Goal: Transaction & Acquisition: Purchase product/service

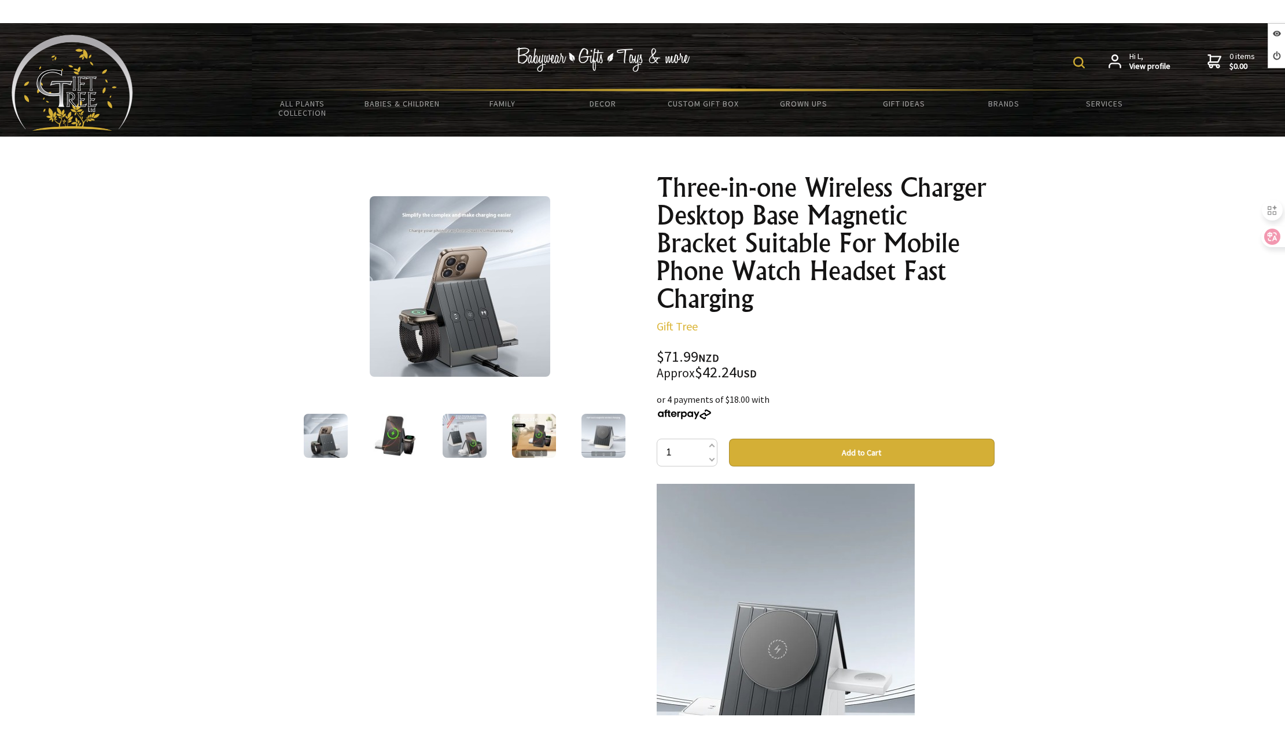
scroll to position [695, 0]
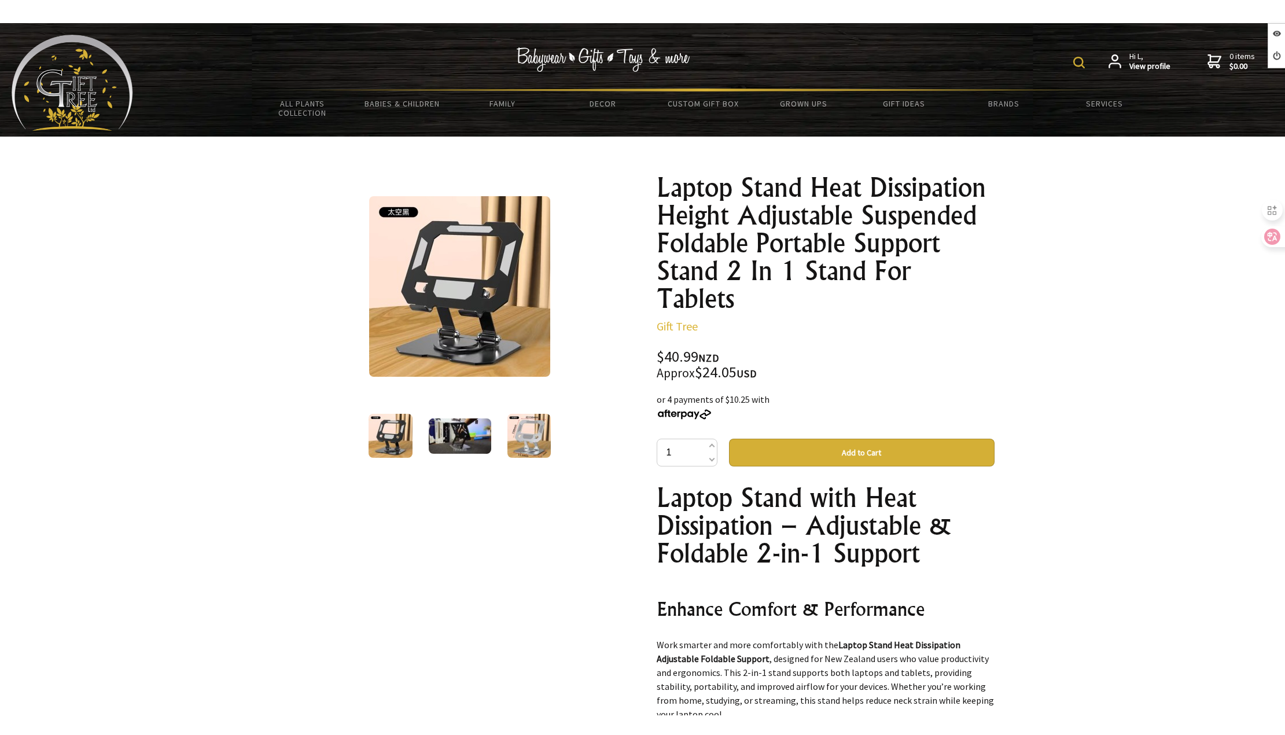
scroll to position [752, 0]
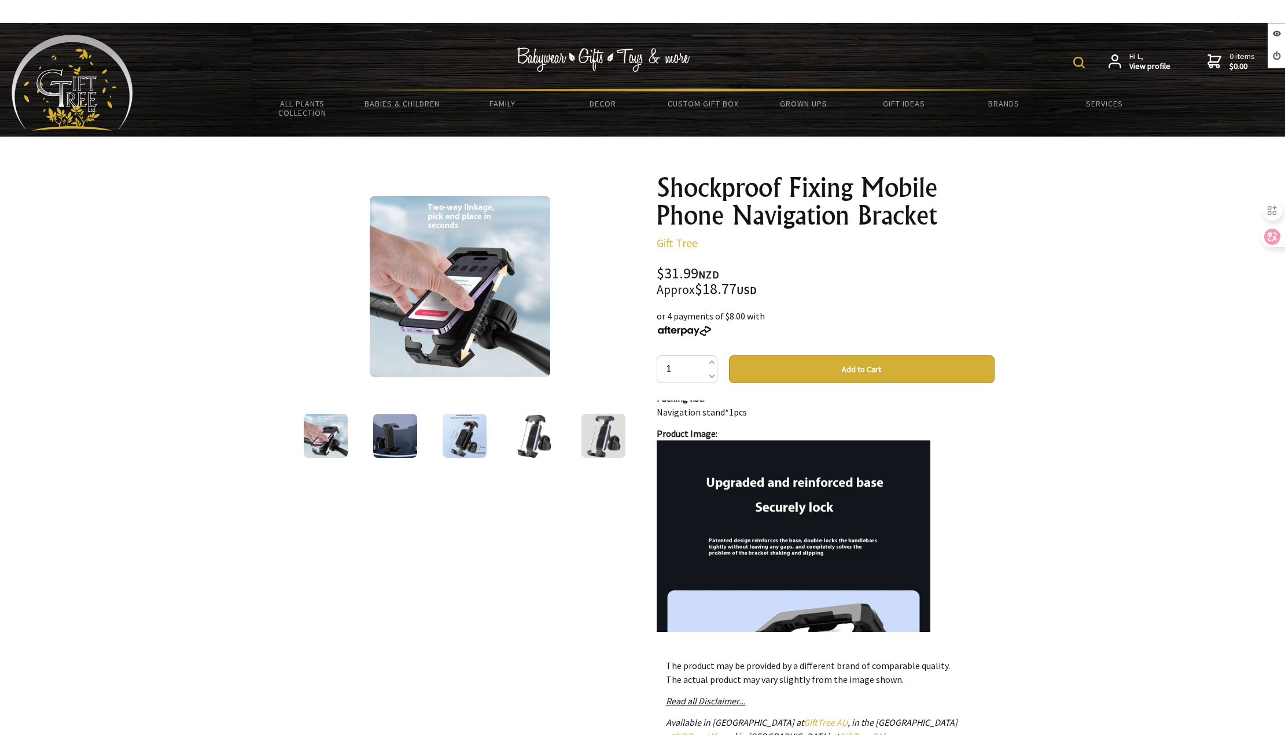
scroll to position [868, 0]
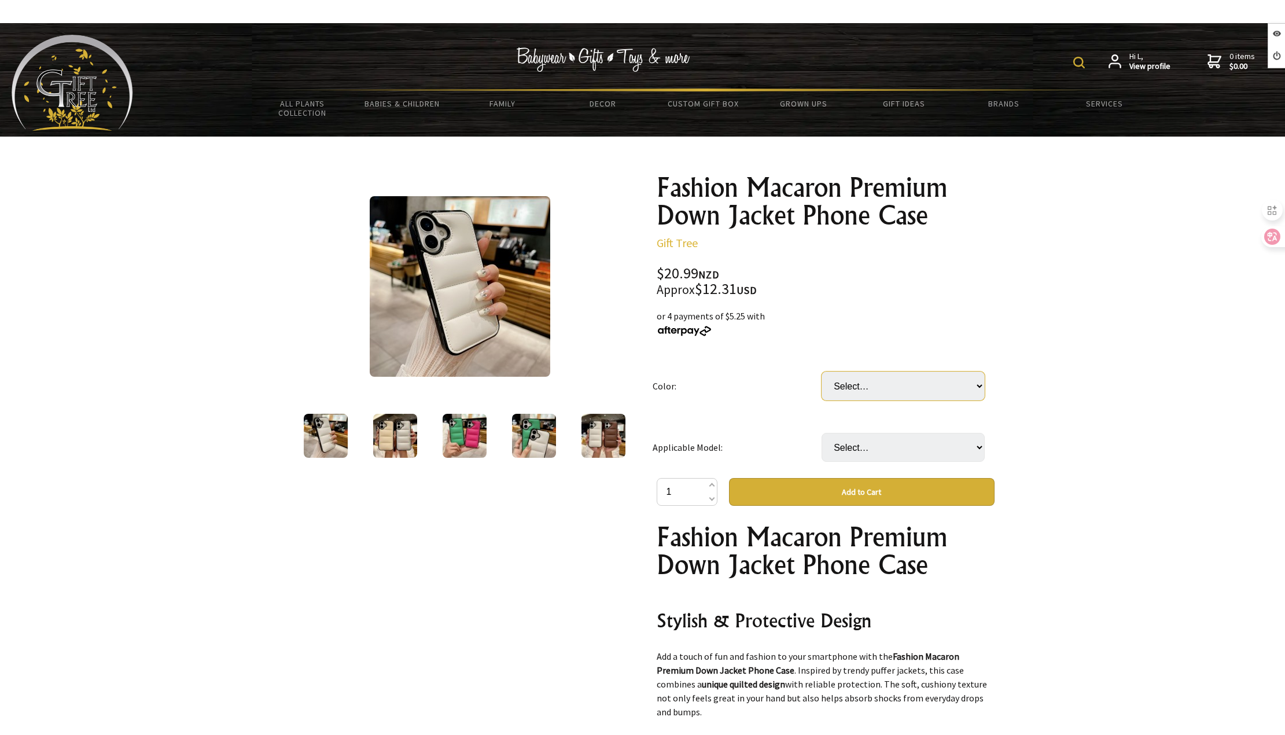
click at [943, 381] on select "Select… Black Dark Green Green Khaki Milky Yellow Rose Red Silver White" at bounding box center [903, 386] width 163 height 29
select select "Dark Green"
click at [822, 372] on select "Select… Black Dark Green Green Khaki Milky Yellow Rose Red Silver White" at bounding box center [903, 386] width 163 height 29
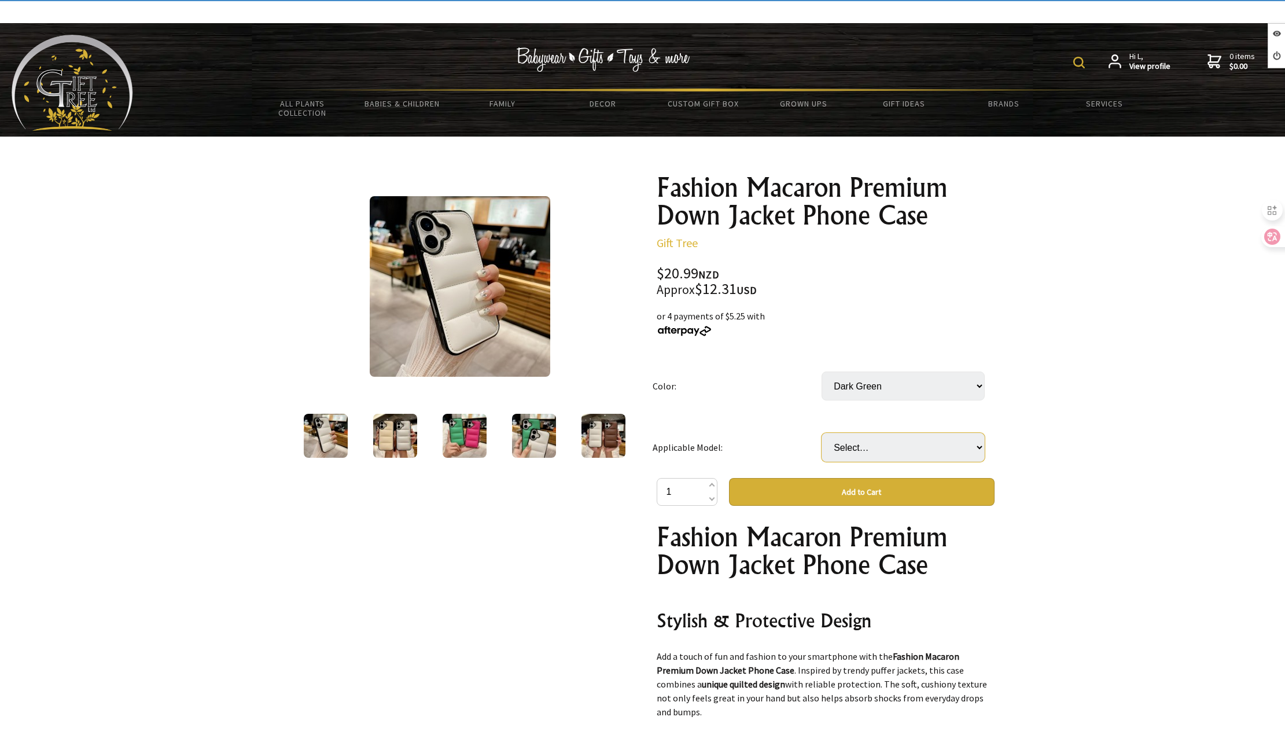
click at [918, 451] on select "Select… Apple 14 Apple 14plus Apple 14pro Apple 14promax Apple 15 Apple 15plus …" at bounding box center [903, 447] width 163 height 29
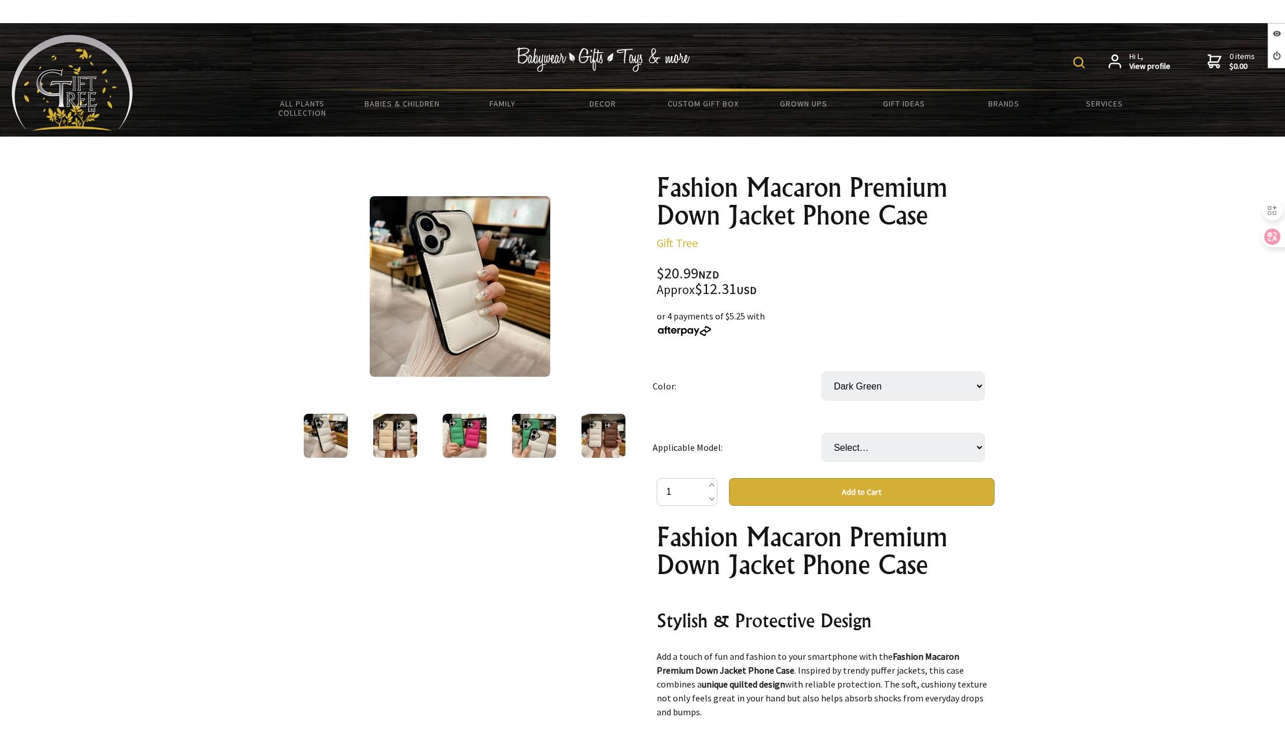
click at [918, 535] on h1 "Fashion Macaron Premium Down Jacket Phone Case" at bounding box center [826, 551] width 338 height 56
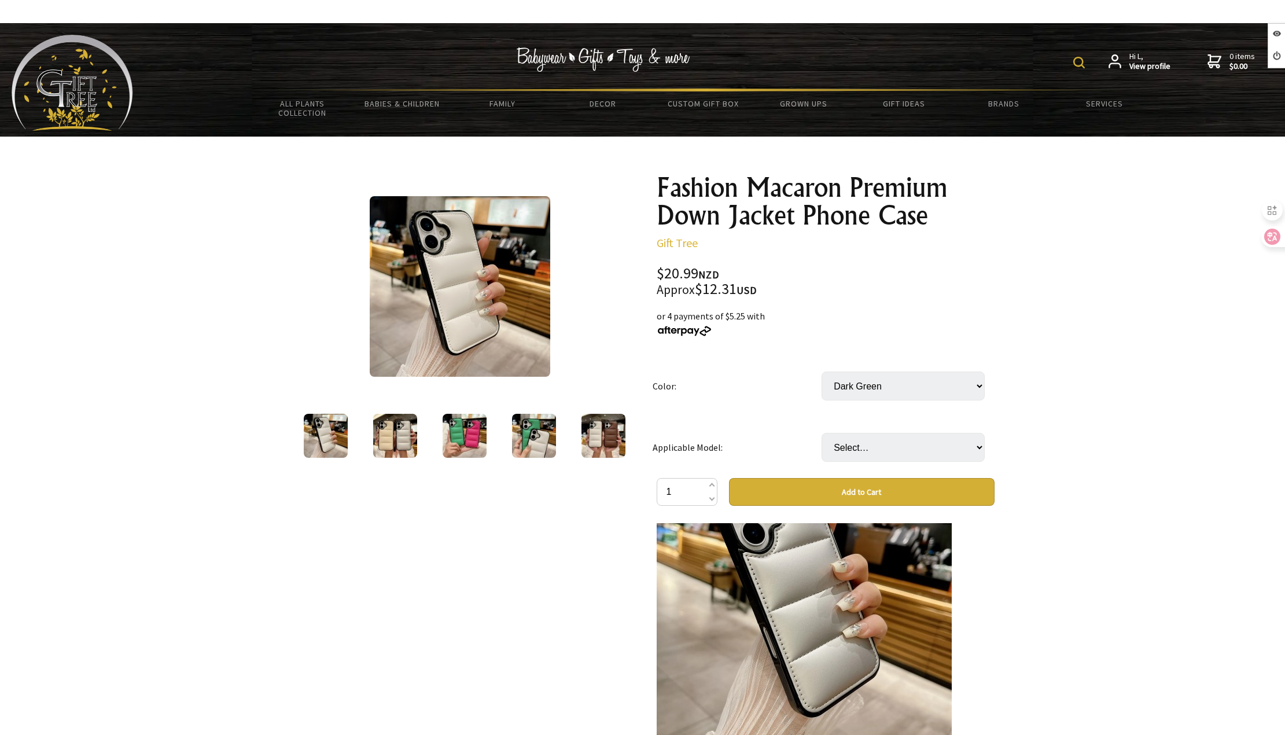
scroll to position [1331, 0]
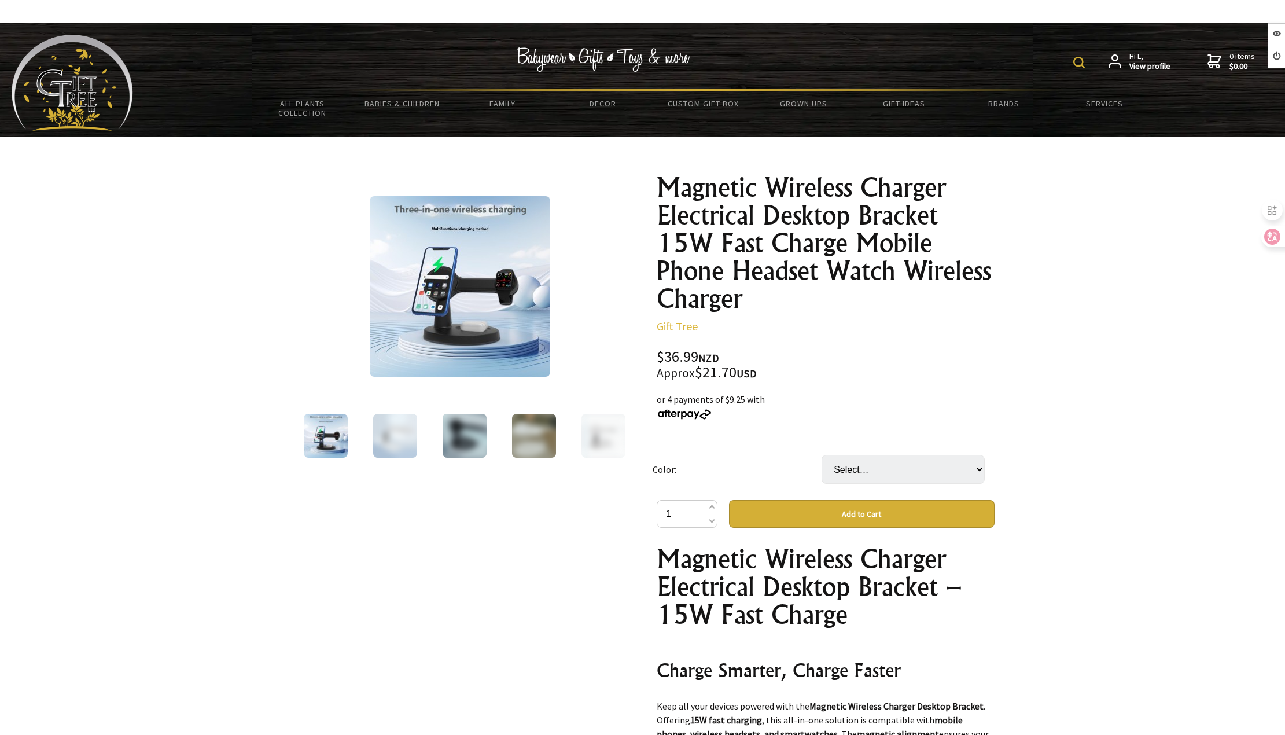
select select "Black"
click at [822, 455] on select "Select… Black White" at bounding box center [903, 469] width 163 height 29
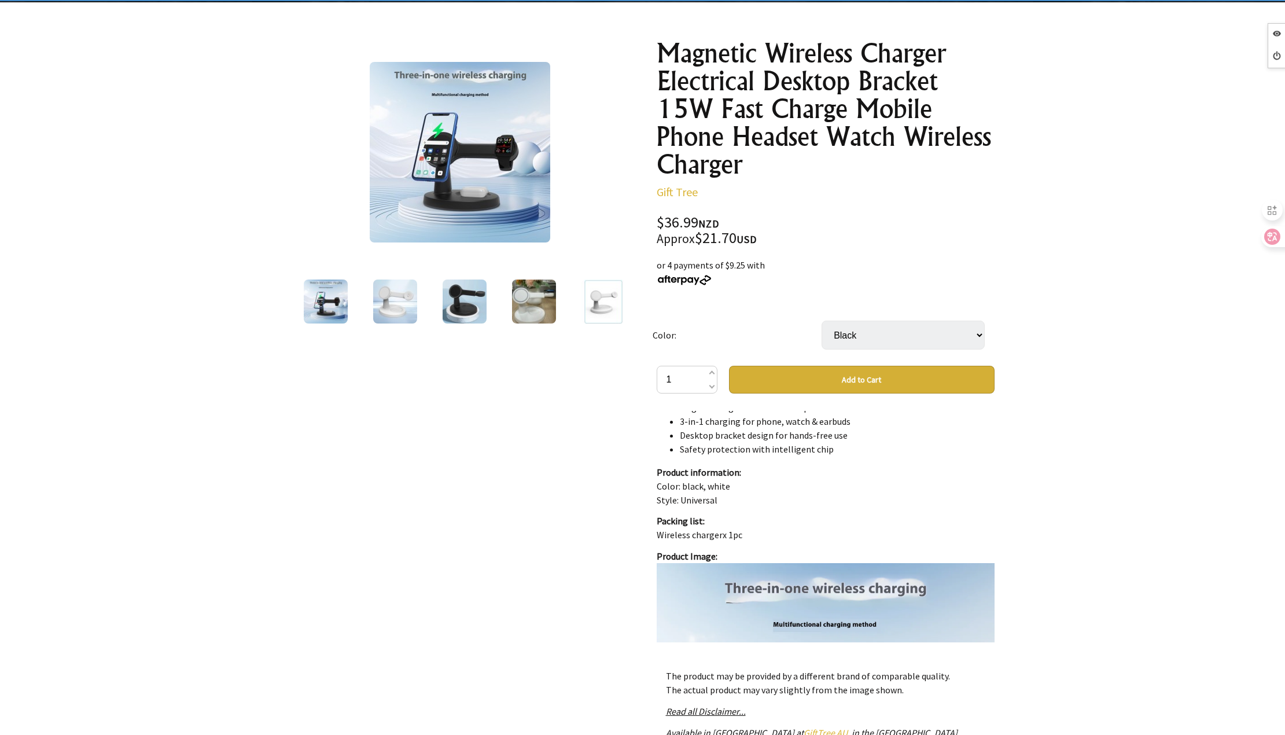
scroll to position [289, 0]
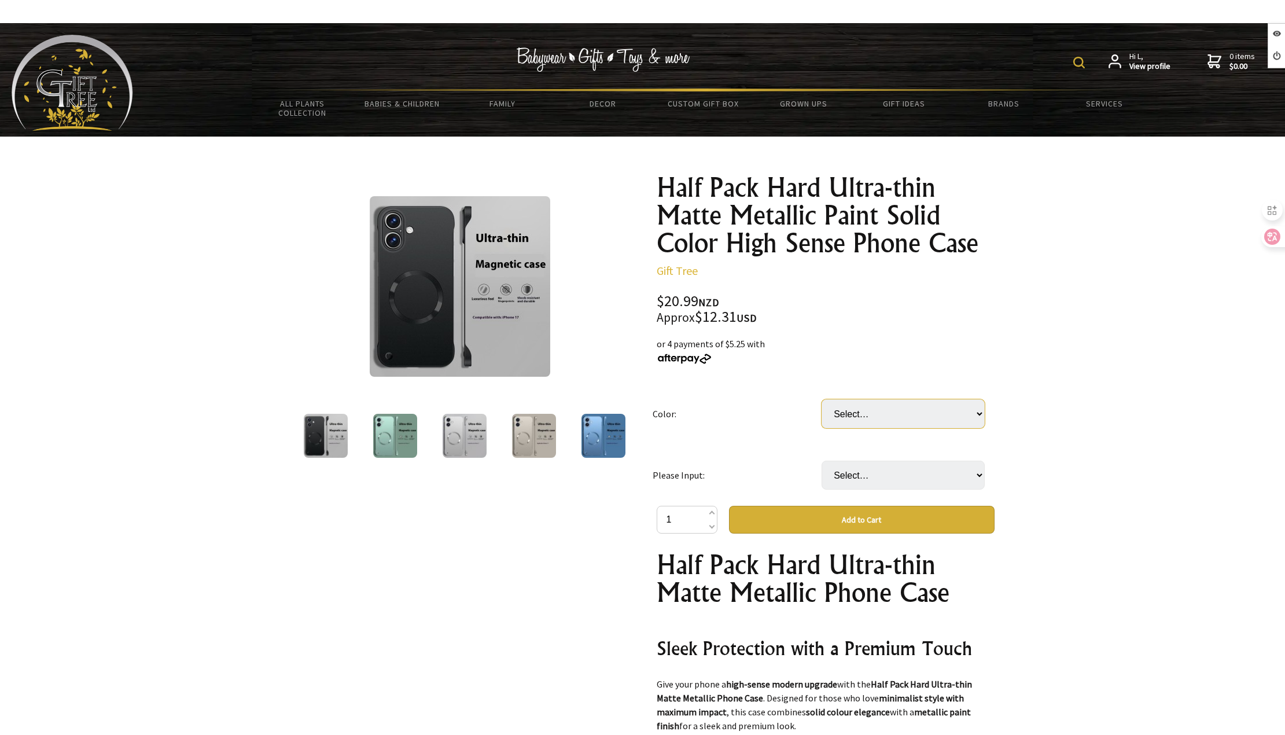
click at [869, 417] on select "Select… Classic Black Desert Gold Far Peak Blue Space Silver Yaskawa Qing" at bounding box center [903, 413] width 163 height 29
select select "Classic Black"
click at [822, 399] on select "Select… Classic Black Desert Gold Far Peak Blue Space Silver Yaskawa Qing" at bounding box center [903, 413] width 163 height 29
click at [877, 471] on select "Select… iPhone 17 iPhone 17 air iPhone 17pro iPhone 17promax" at bounding box center [903, 475] width 163 height 29
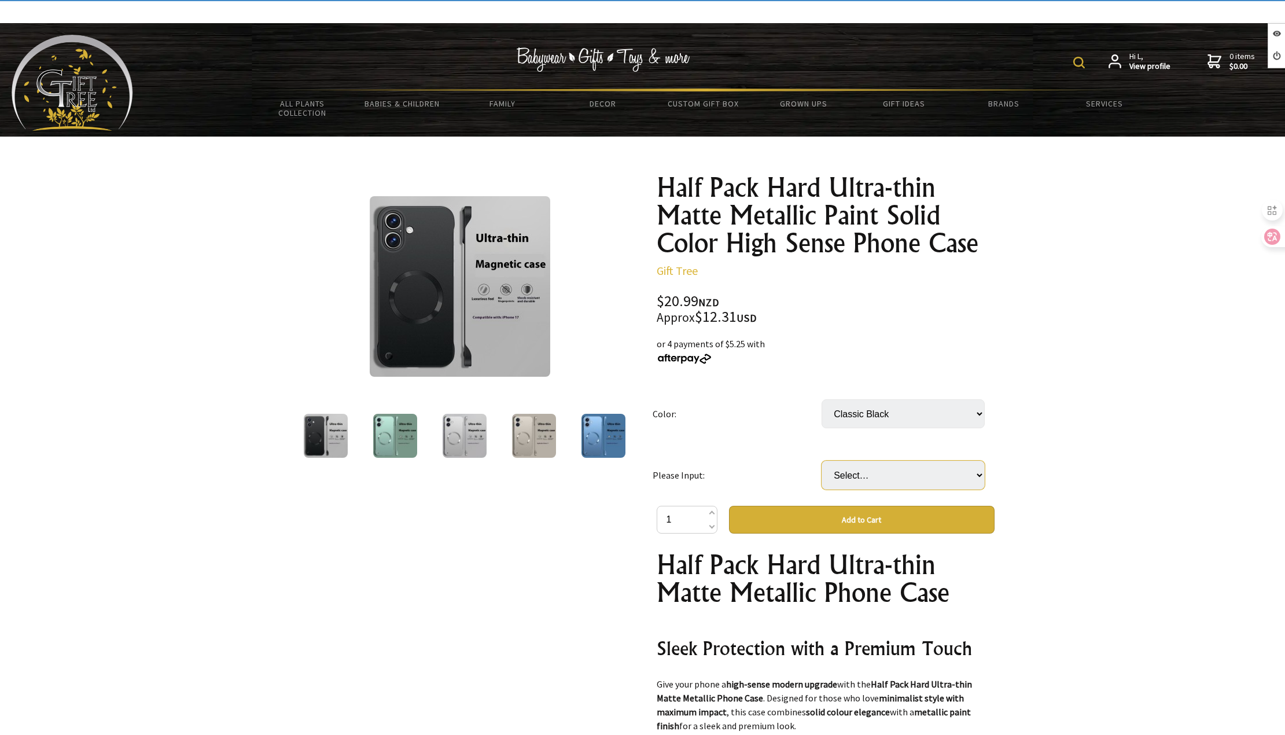
select select "iPhone 17pro"
click at [822, 461] on select "Select… iPhone 17 iPhone 17 air iPhone 17pro iPhone 17promax" at bounding box center [903, 475] width 163 height 29
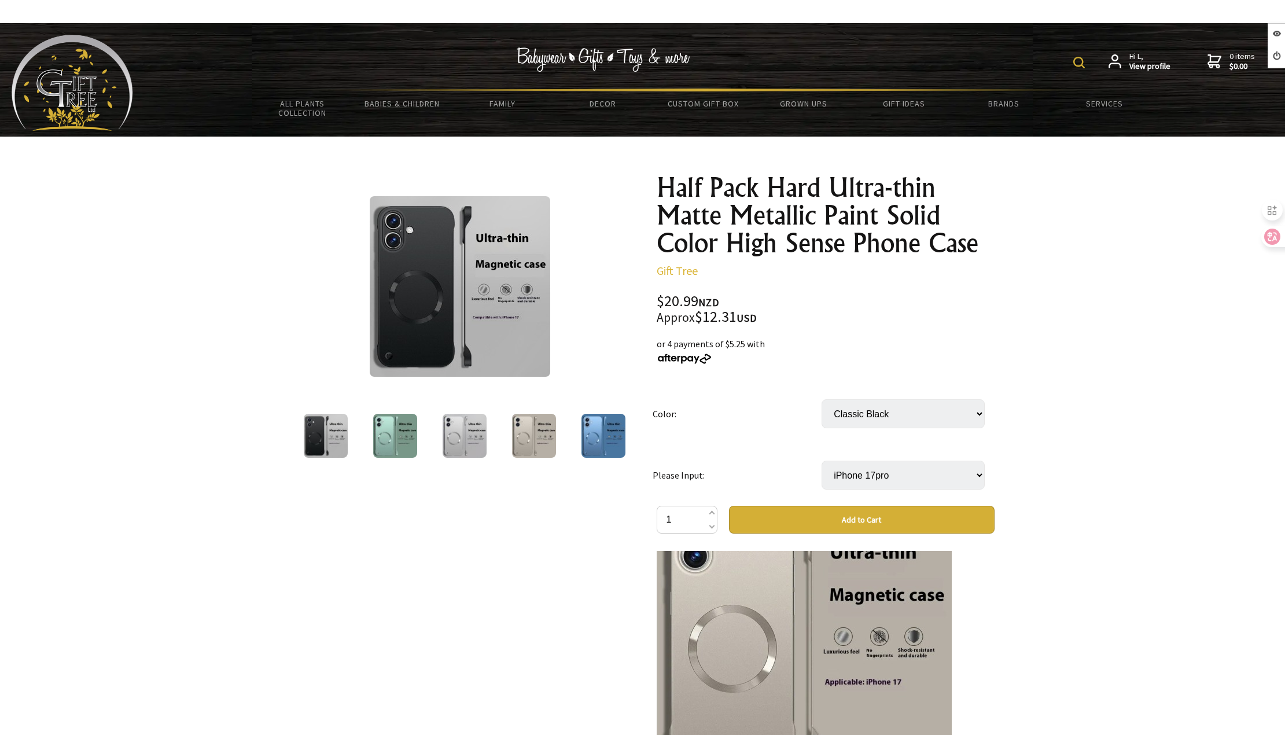
scroll to position [1819, 0]
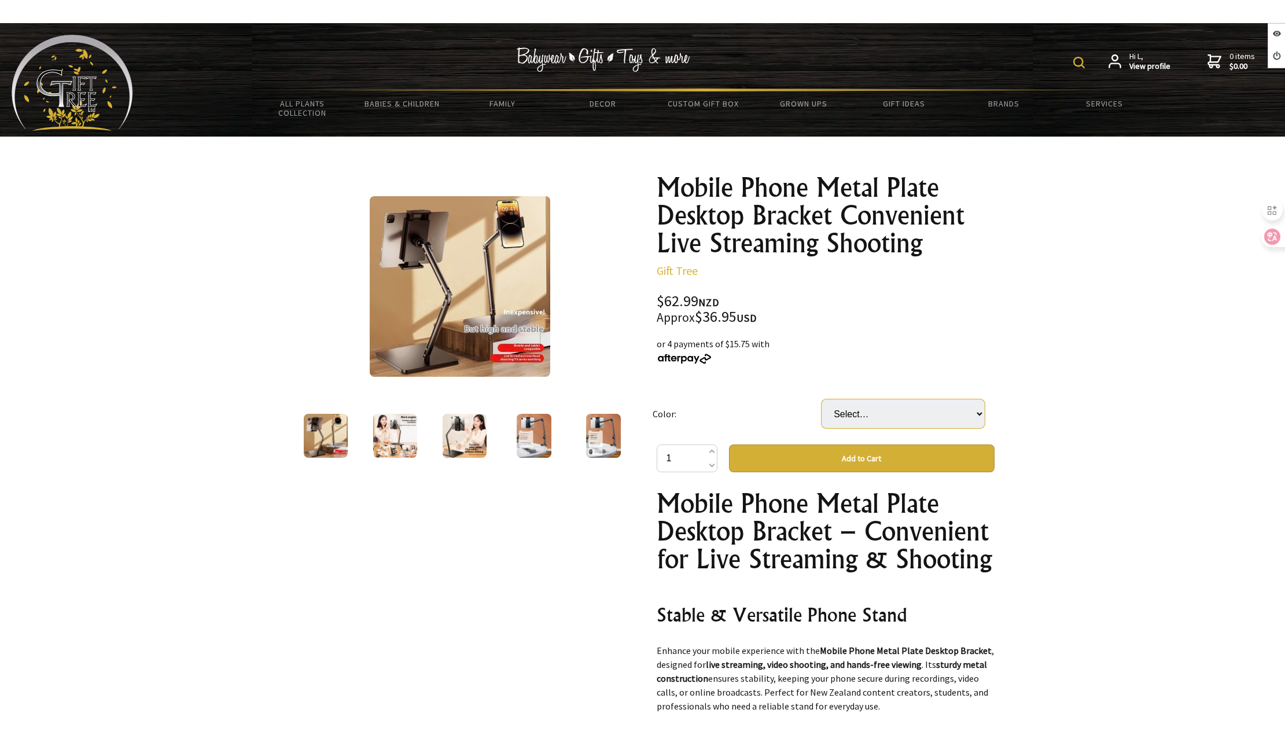
click at [898, 402] on select "Select… Flat Clip For Tablets And Phones Mobile Phone Phone Holder" at bounding box center [903, 413] width 163 height 29
select select "For Tablets And Phones"
click at [822, 399] on select "Select… Flat Clip For Tablets And Phones Mobile Phone Phone Holder" at bounding box center [903, 413] width 163 height 29
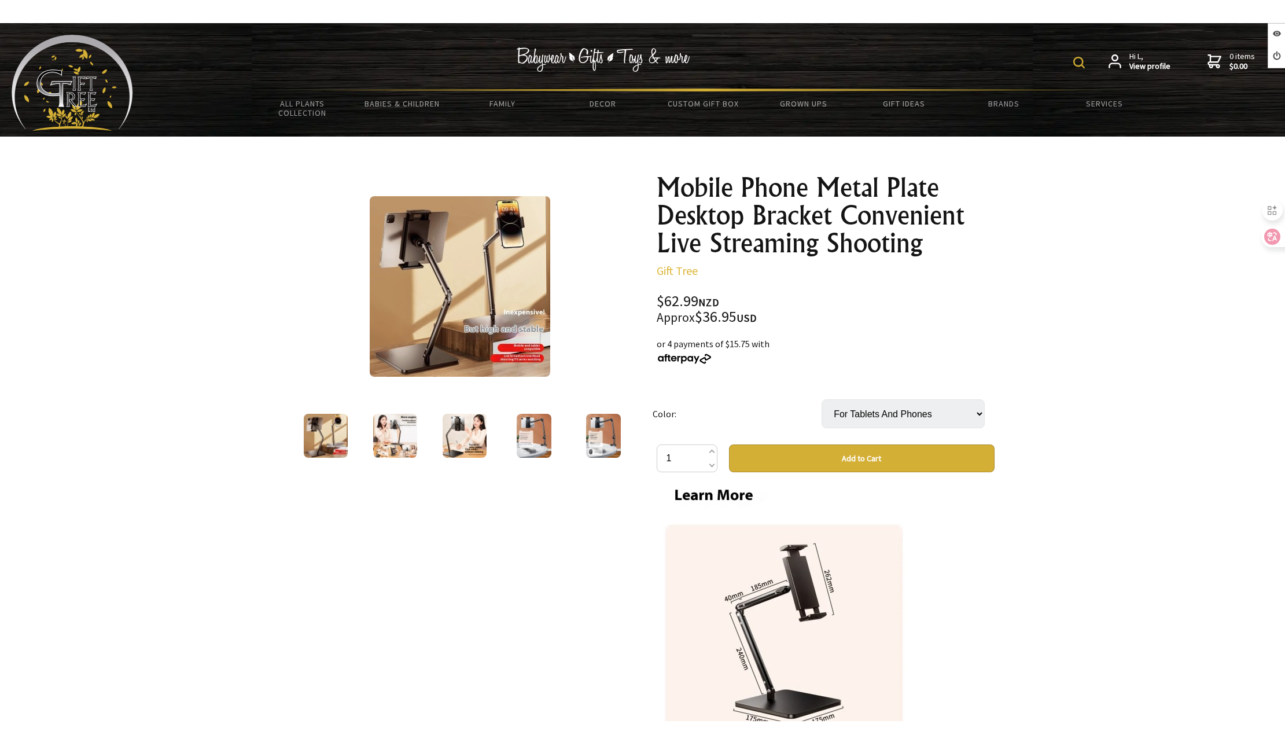
scroll to position [1158, 0]
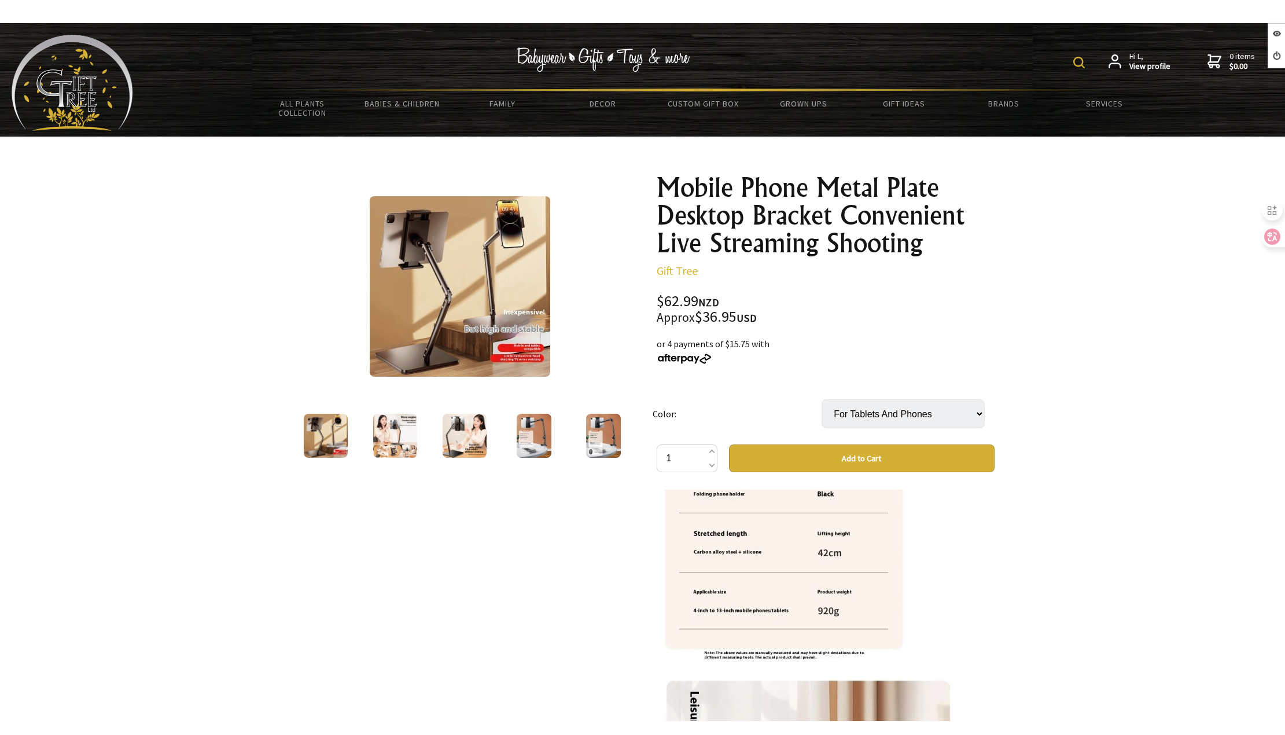
click at [868, 410] on select "Select… Flat Clip For Tablets And Phones Mobile Phone Phone Holder" at bounding box center [903, 413] width 163 height 29
select select "Mobile Phone"
click at [822, 399] on select "Select… Flat Clip For Tablets And Phones Mobile Phone Phone Holder" at bounding box center [903, 413] width 163 height 29
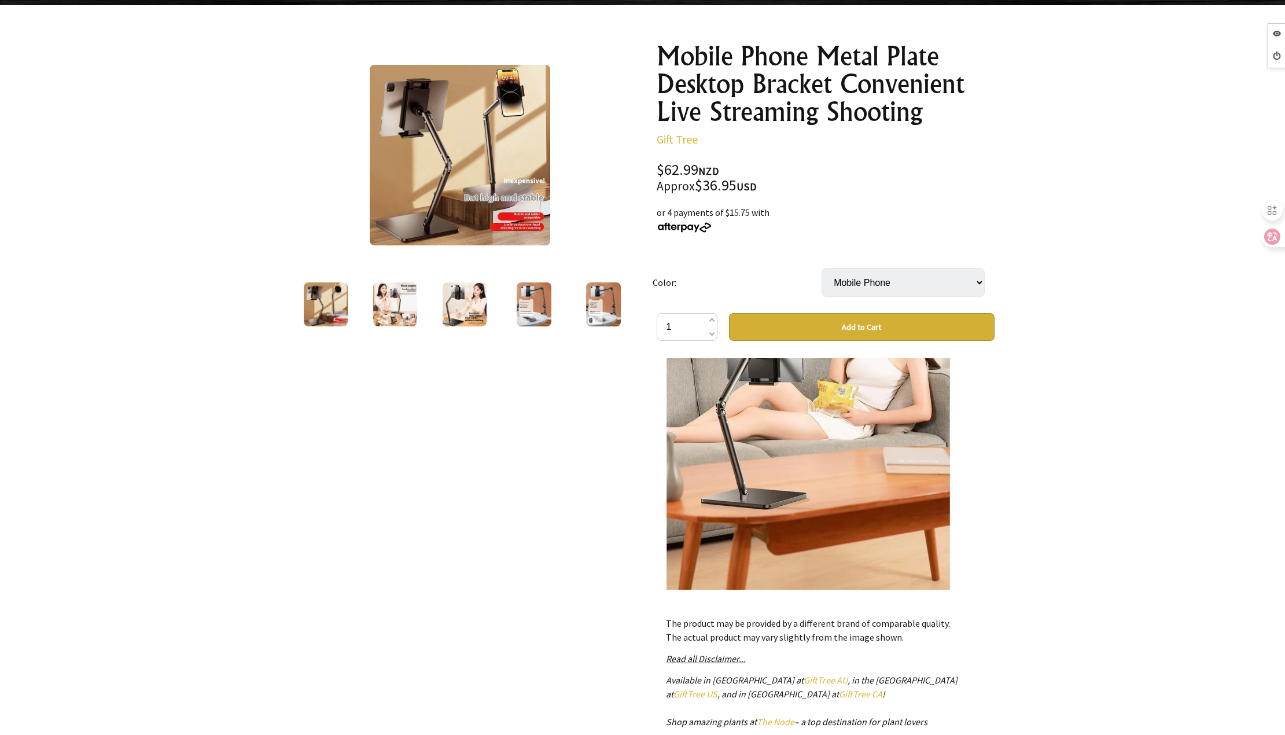
scroll to position [289, 0]
